Goal: Task Accomplishment & Management: Manage account settings

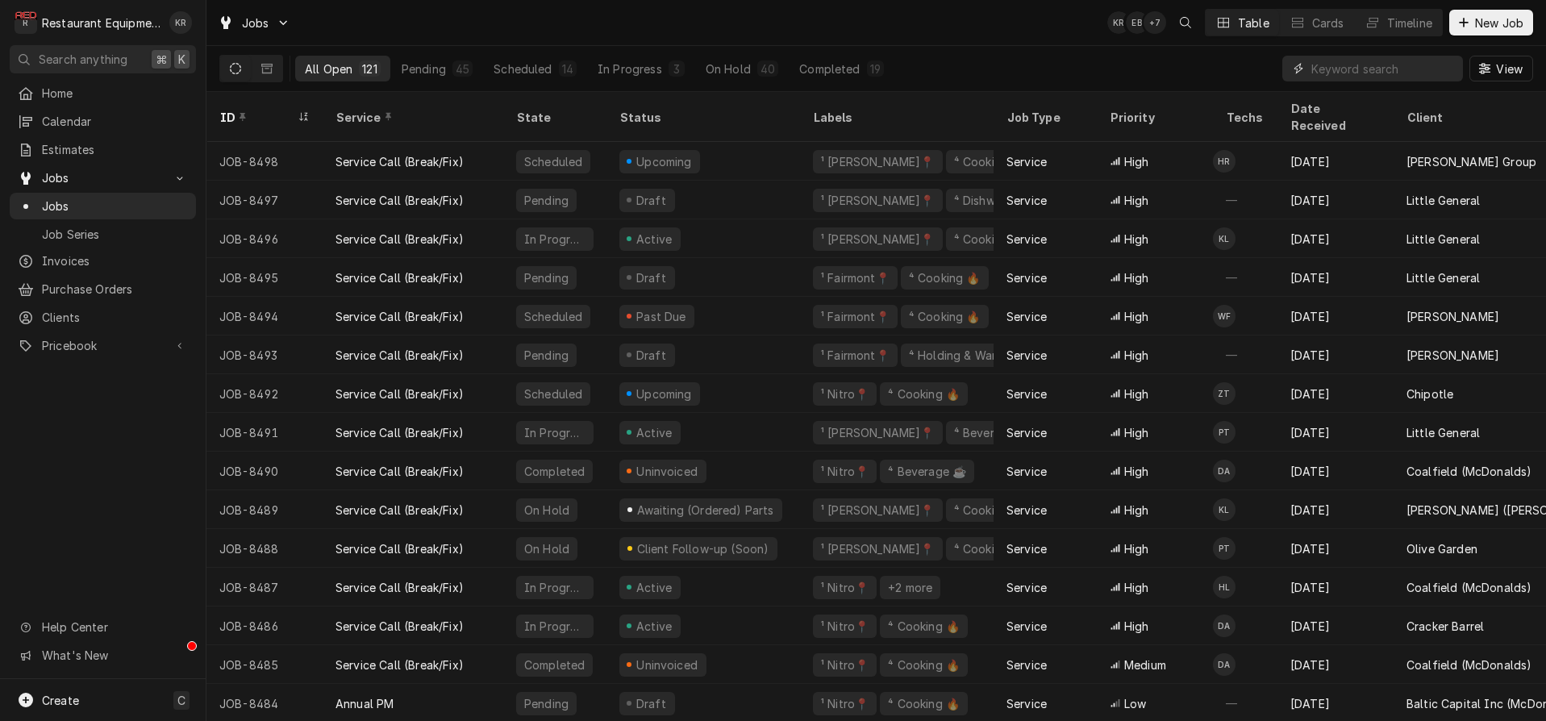
click at [1396, 74] on input "Dynamic Content Wrapper" at bounding box center [1383, 69] width 144 height 26
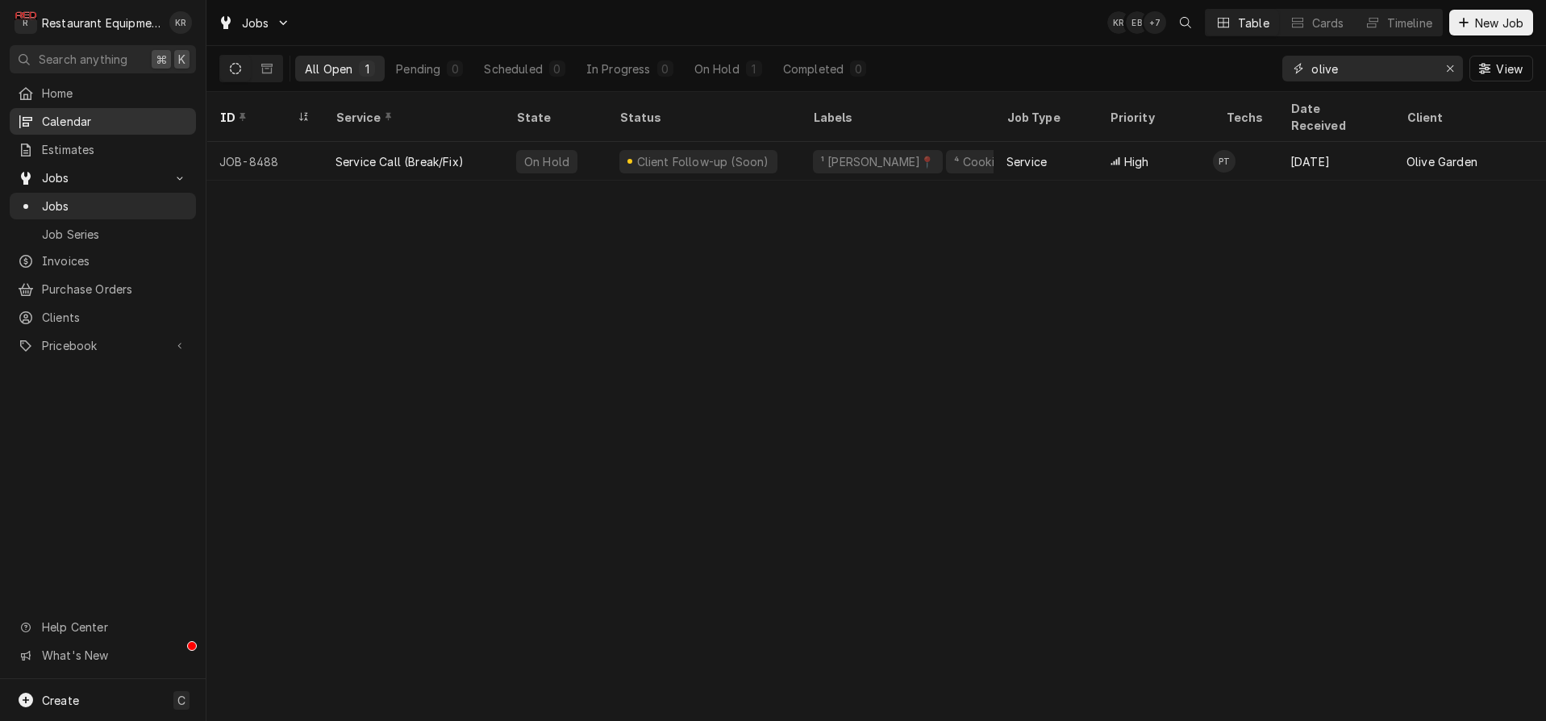
type input "olive"
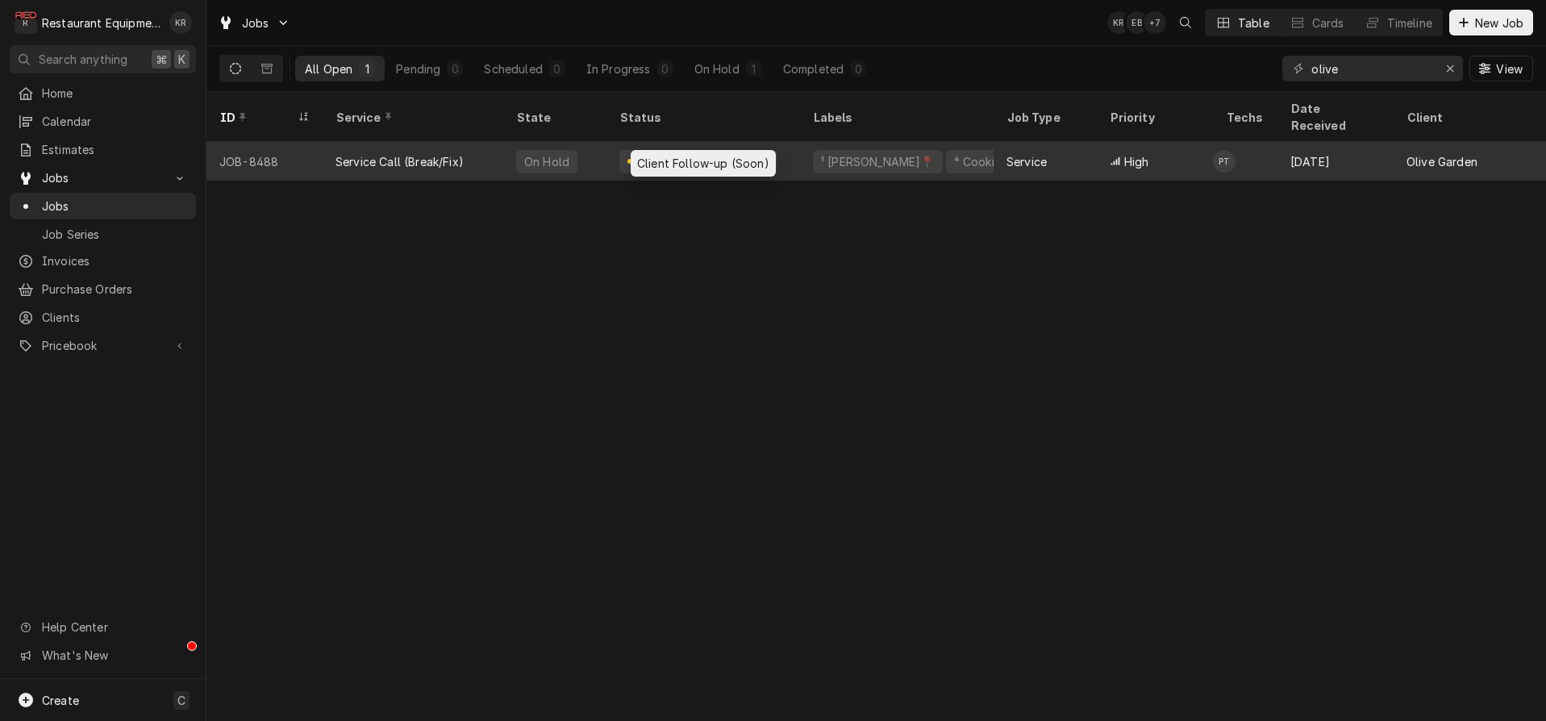
click at [685, 153] on div "Client Follow-up (Soon)" at bounding box center [702, 161] width 135 height 17
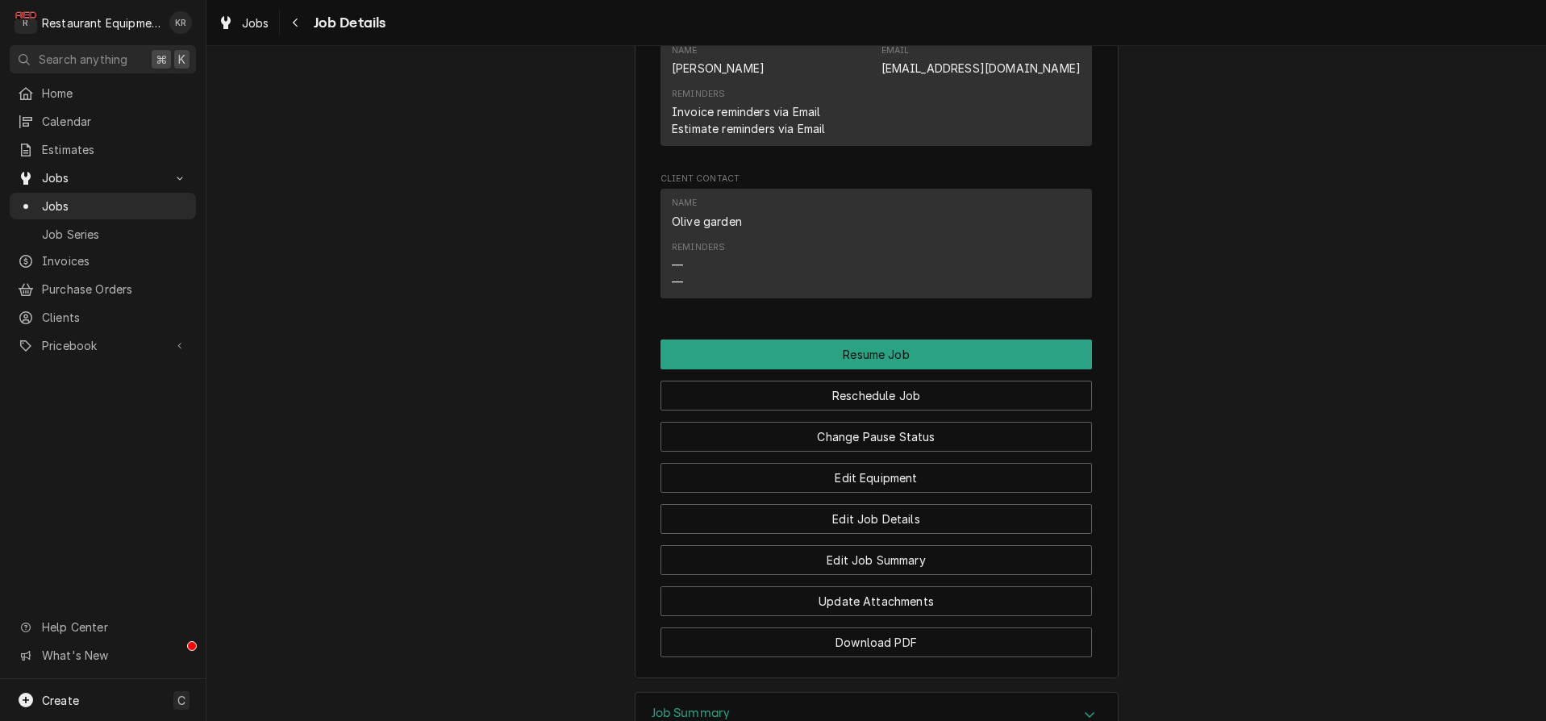
scroll to position [1637, 0]
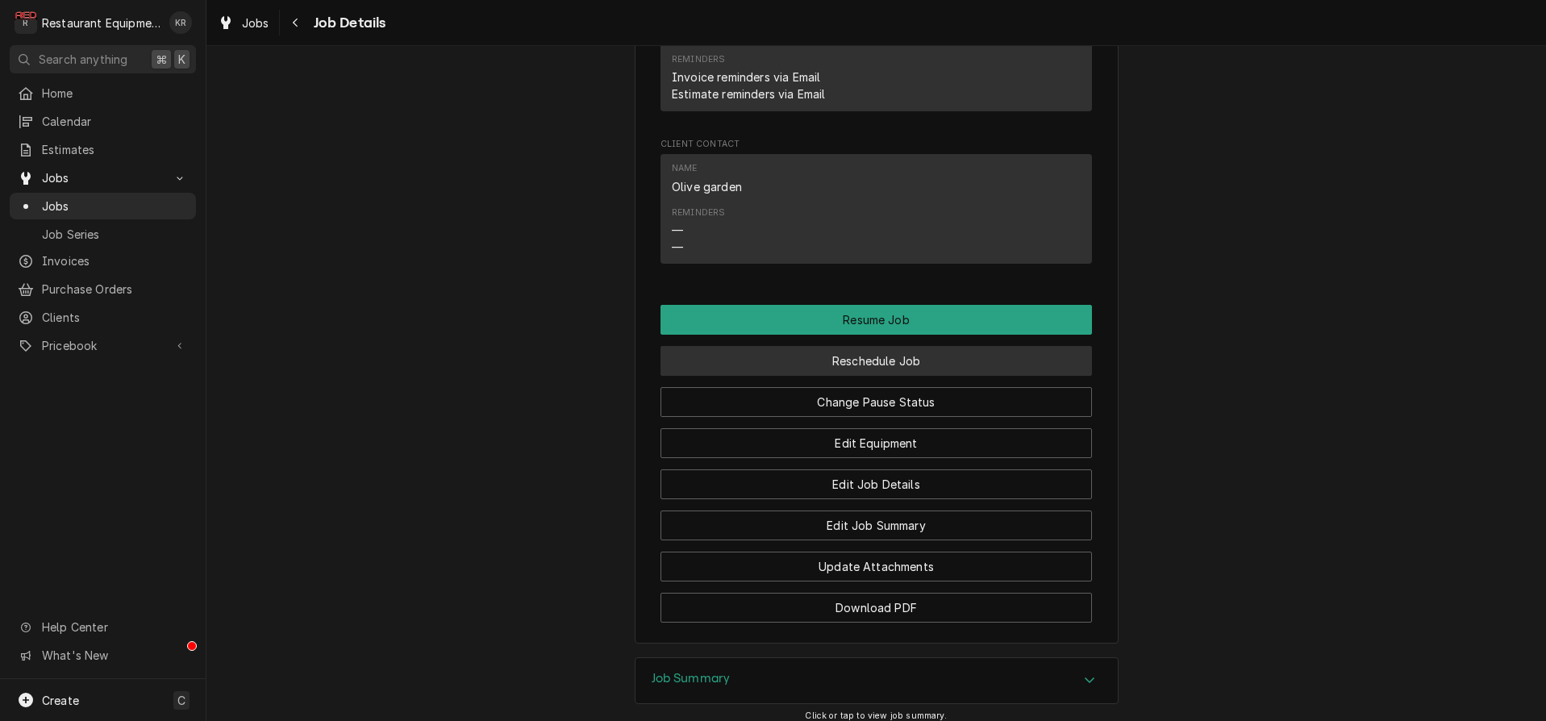
click at [858, 376] on button "Reschedule Job" at bounding box center [876, 361] width 431 height 30
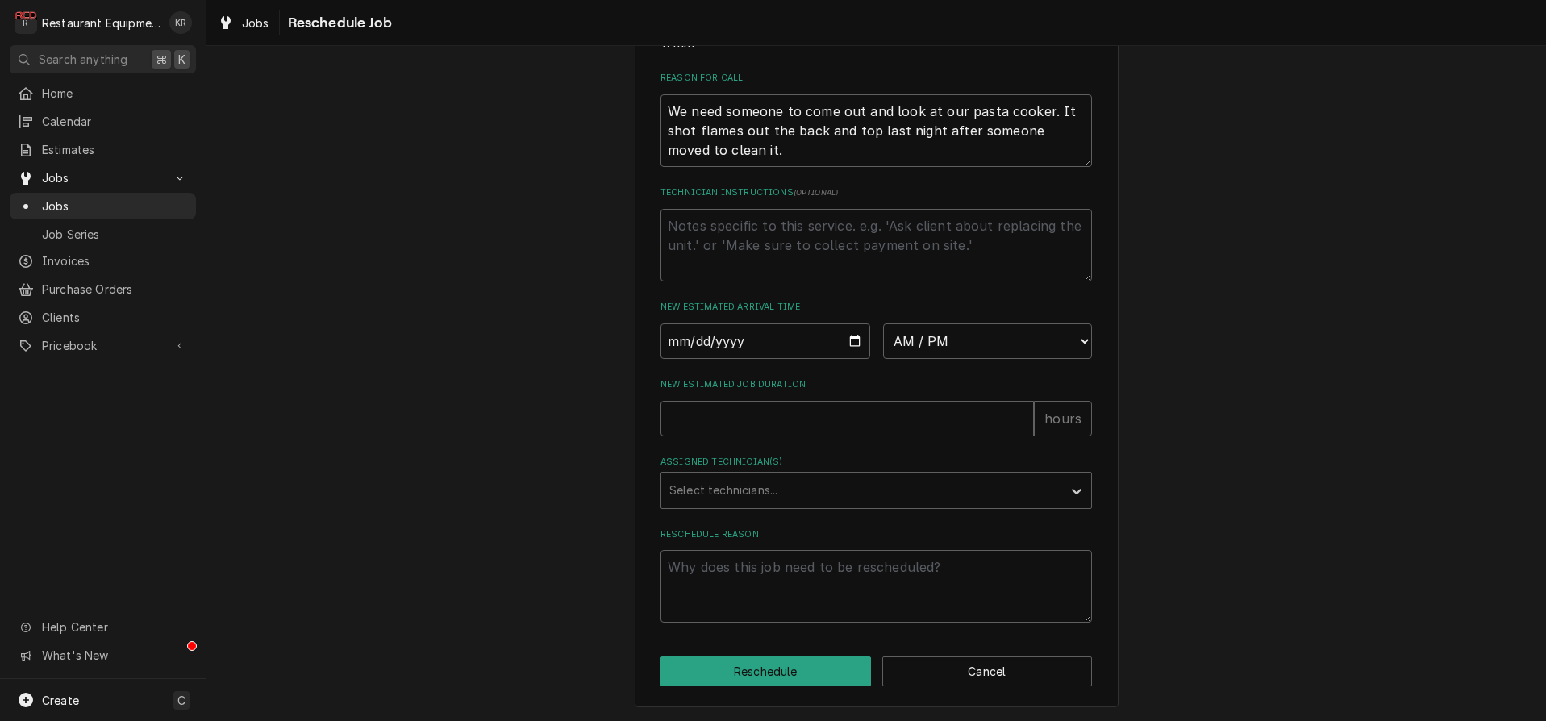
scroll to position [485, 0]
click at [857, 340] on input "Date" at bounding box center [766, 340] width 210 height 35
type input "2025-08-12"
type textarea "x"
click at [883, 323] on select "AM / PM 6:00 AM 6:15 AM 6:30 AM 6:45 AM 7:00 AM 7:15 AM 7:30 AM 7:45 AM 8:00 AM…" at bounding box center [988, 340] width 210 height 35
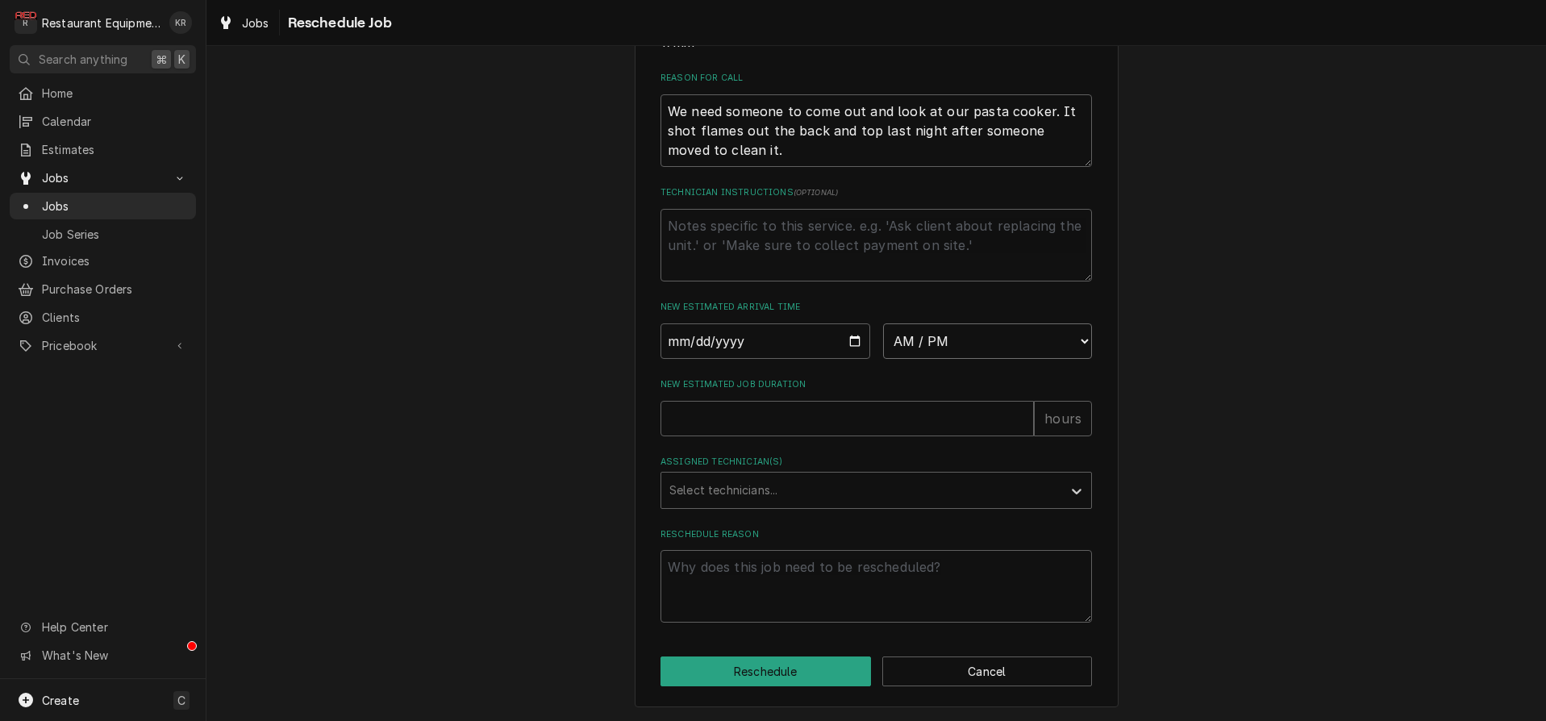
select select "15:00:00"
click option "3:00 PM" at bounding box center [0, 0] width 0 height 0
click at [786, 424] on input "New Estimated Job Duration" at bounding box center [847, 418] width 373 height 35
type textarea "x"
type input "1"
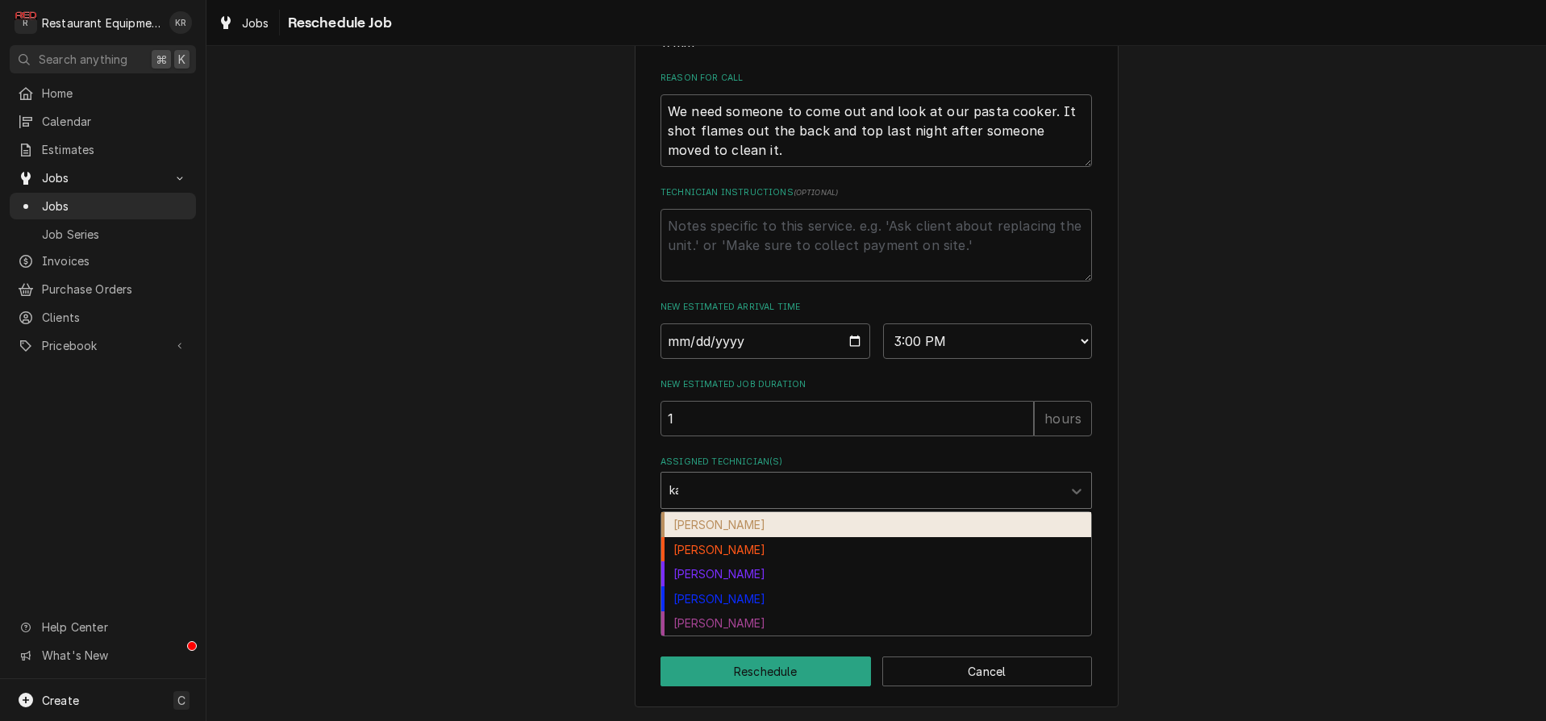
type input "kal"
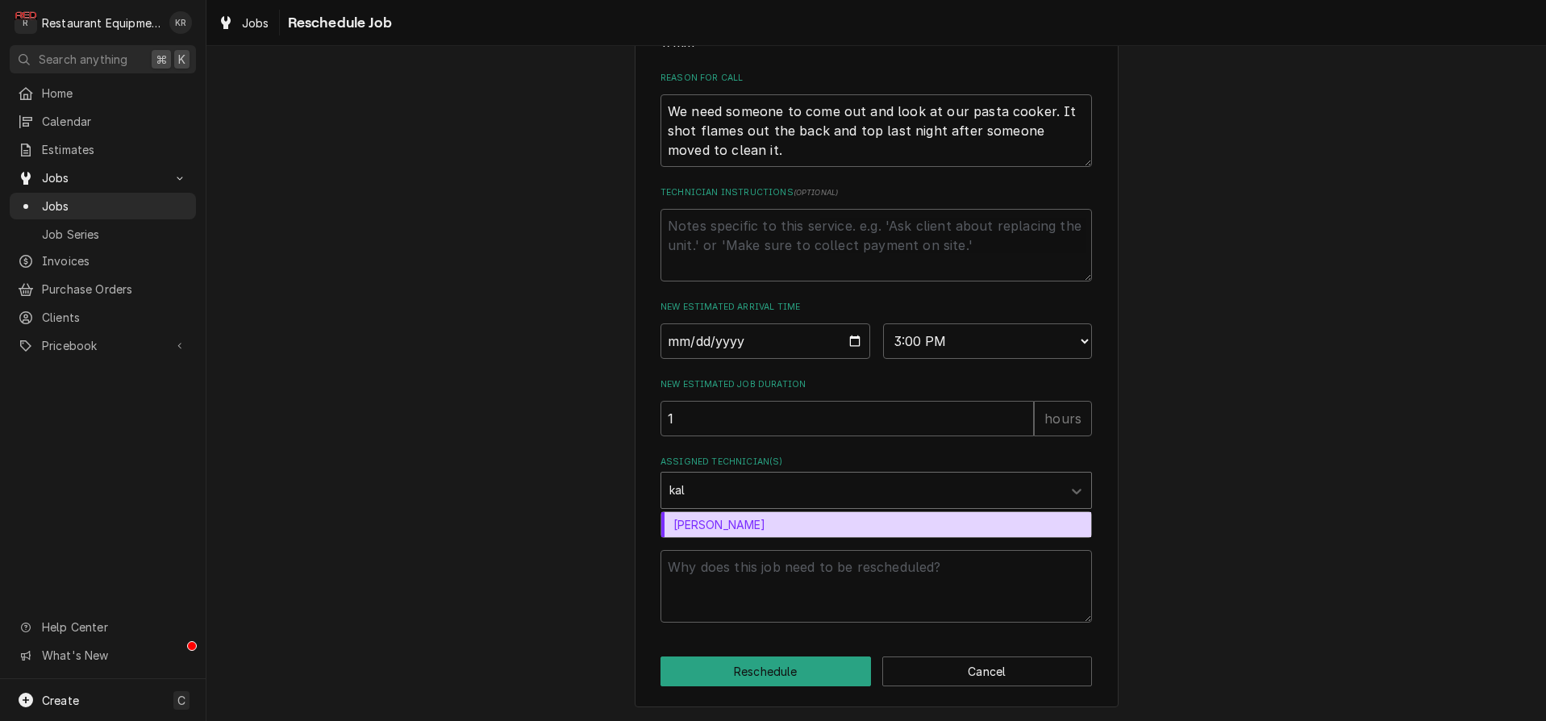
type textarea "x"
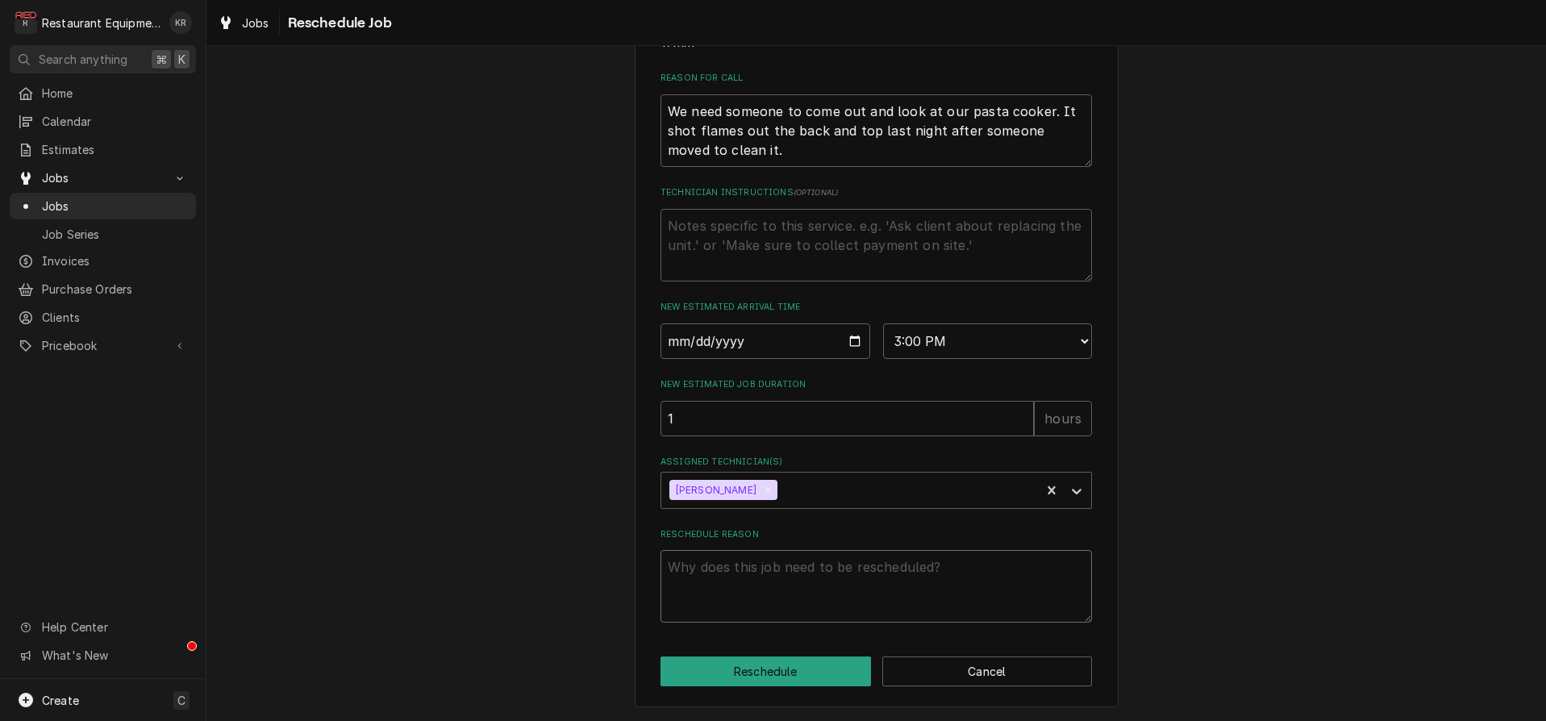
type textarea "x"
type textarea "r"
type textarea "x"
type textarea "r/"
type textarea "x"
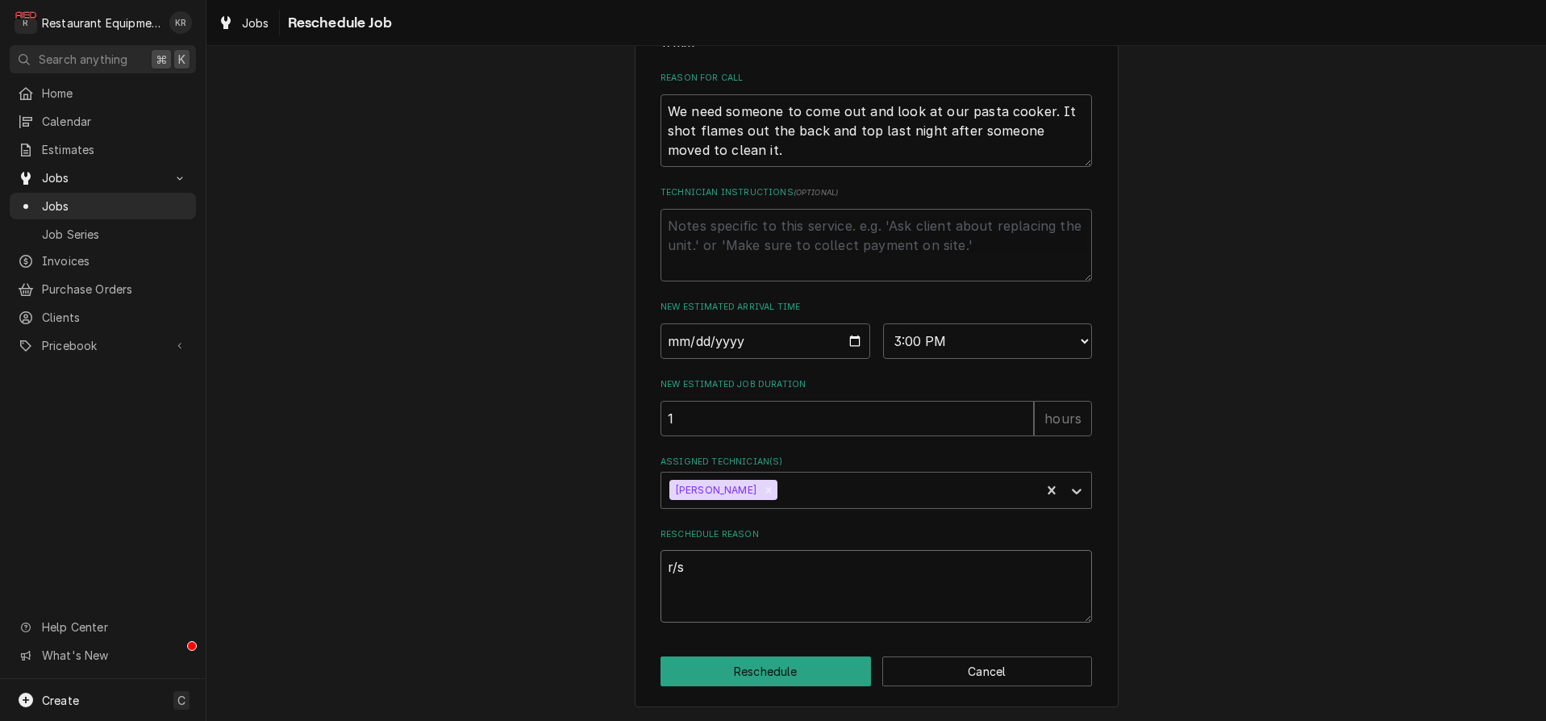
type textarea "r/s"
drag, startPoint x: 753, startPoint y: 697, endPoint x: 760, endPoint y: 676, distance: 21.9
click at [754, 694] on div "Please provide some additional details to reschedule this job. Roopairs Job ID …" at bounding box center [877, 159] width 484 height 1095
click at [758, 683] on button "Reschedule" at bounding box center [766, 671] width 210 height 30
type textarea "x"
